Goal: Check status: Check status

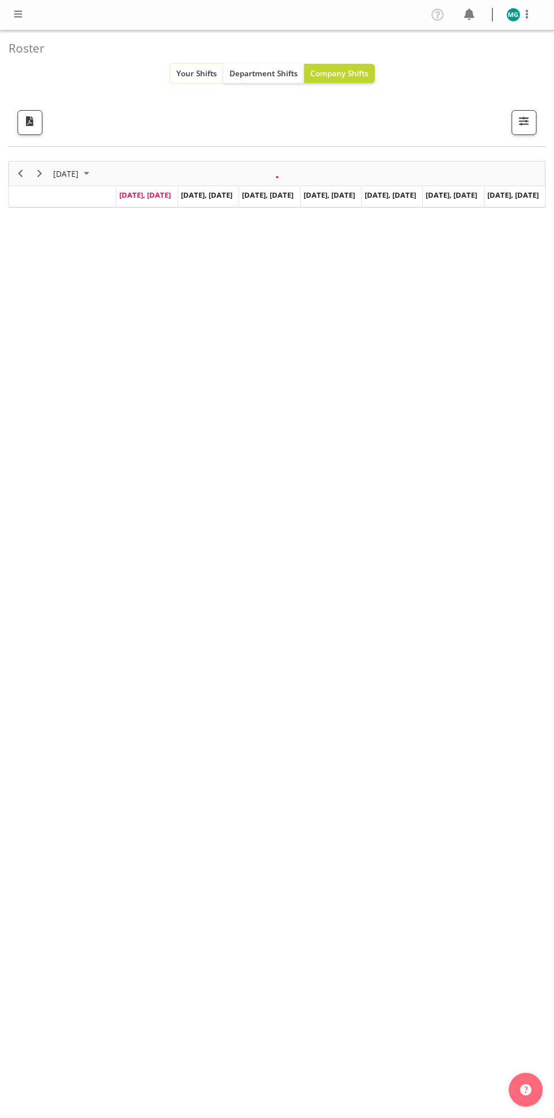
click at [194, 74] on span "Your Shifts" at bounding box center [196, 73] width 41 height 11
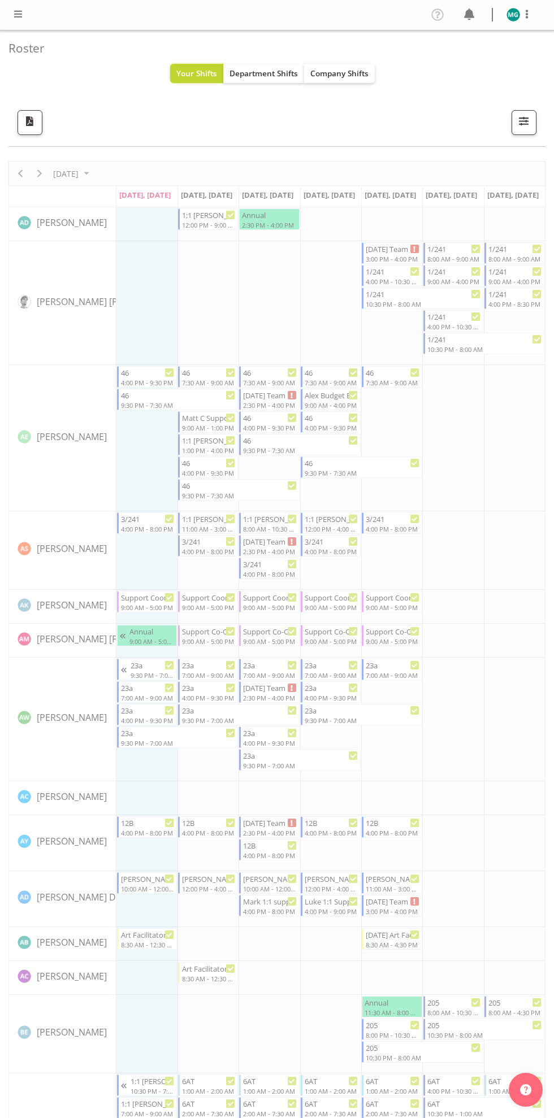
click at [190, 73] on span "Your Shifts" at bounding box center [196, 73] width 41 height 11
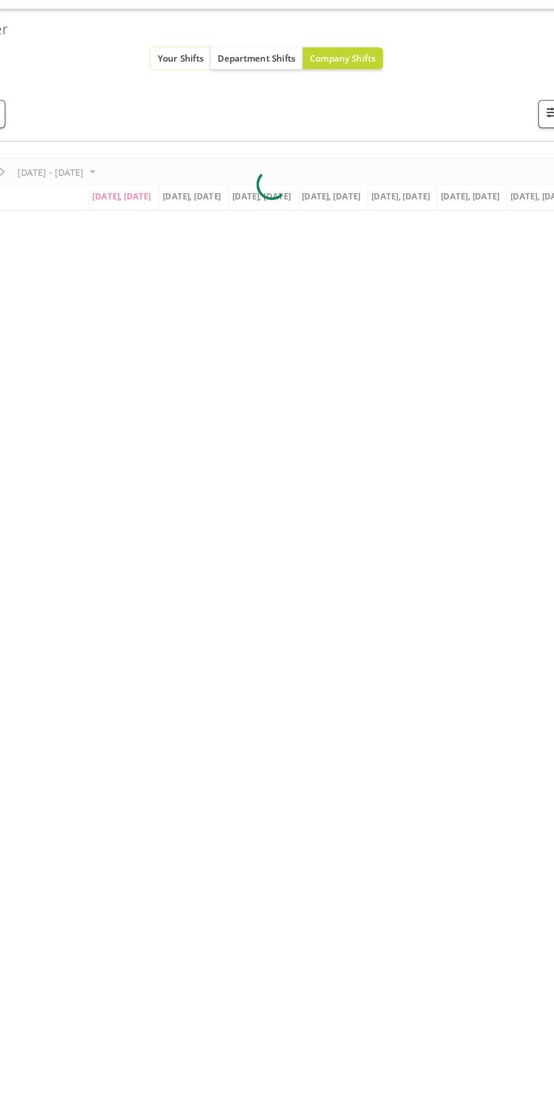
click at [186, 69] on span "Your Shifts" at bounding box center [196, 73] width 41 height 11
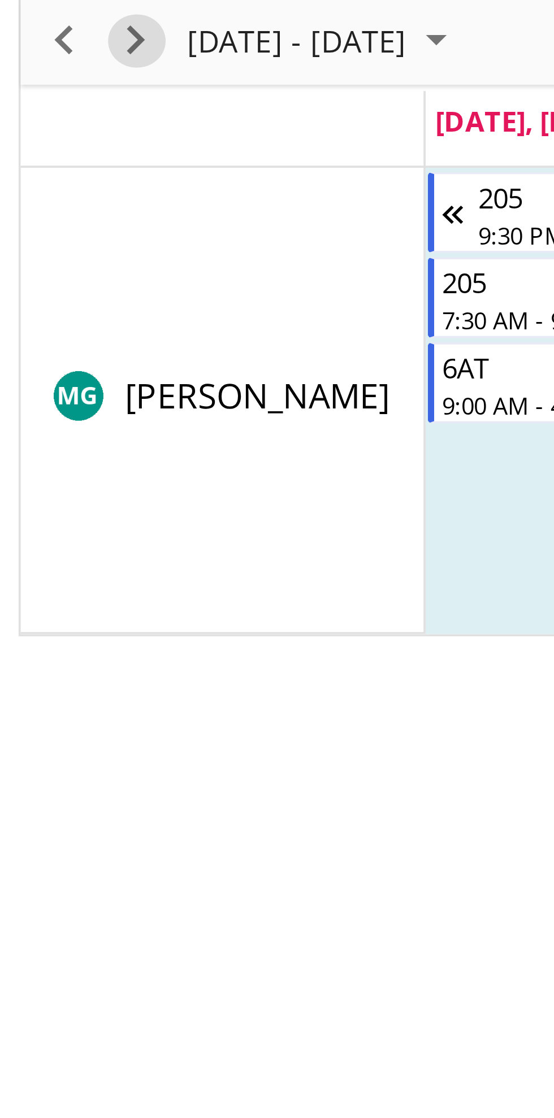
click at [40, 173] on span "Next" at bounding box center [40, 174] width 14 height 14
